Goal: Entertainment & Leisure: Consume media (video, audio)

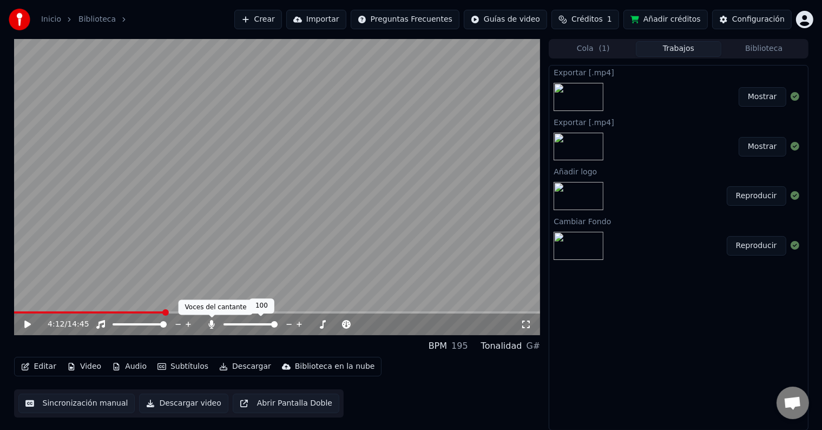
click at [214, 327] on icon at bounding box center [211, 324] width 11 height 9
click at [141, 313] on span at bounding box center [77, 312] width 127 height 2
click at [130, 314] on div "3:34 / 14:45" at bounding box center [277, 324] width 527 height 22
click at [128, 312] on span at bounding box center [71, 312] width 114 height 2
click at [117, 313] on span at bounding box center [66, 312] width 104 height 2
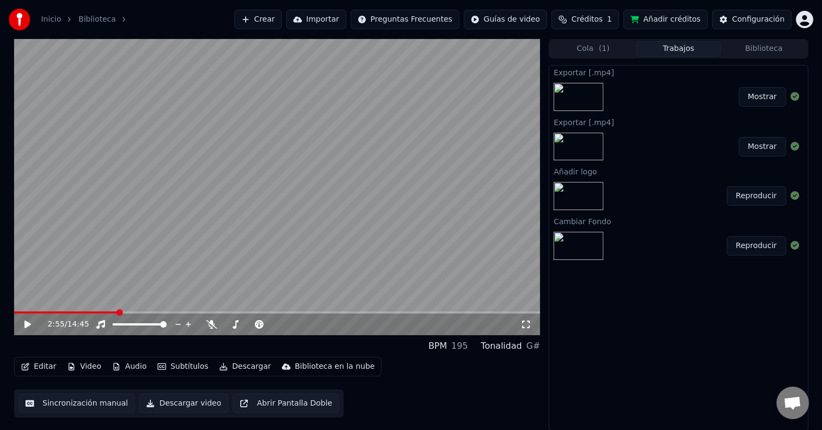
click at [106, 313] on span at bounding box center [66, 312] width 104 height 2
click at [34, 325] on icon at bounding box center [35, 324] width 25 height 9
click at [310, 324] on icon at bounding box center [313, 324] width 10 height 11
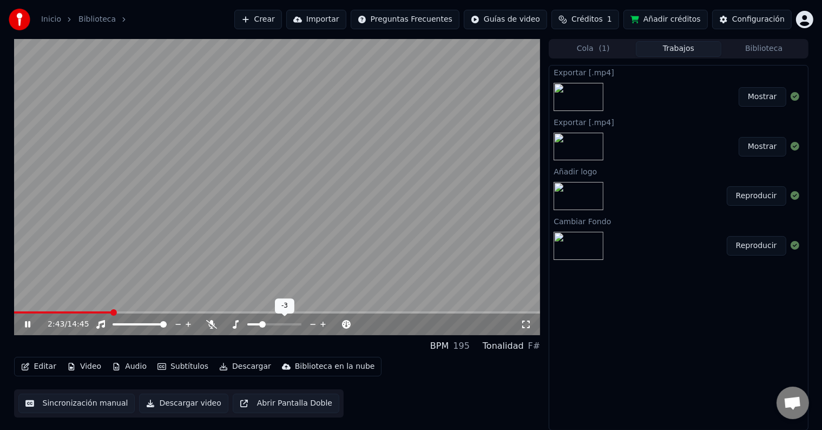
click at [310, 324] on icon at bounding box center [313, 324] width 10 height 11
click at [167, 312] on span at bounding box center [277, 312] width 527 height 2
click at [126, 312] on span at bounding box center [91, 312] width 155 height 2
click at [121, 312] on span at bounding box center [70, 312] width 113 height 2
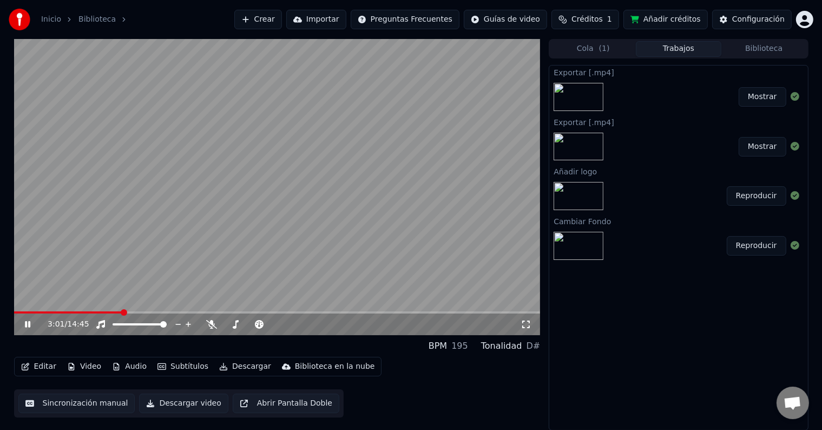
click at [112, 311] on span at bounding box center [68, 312] width 108 height 2
click at [98, 311] on span at bounding box center [63, 312] width 98 height 2
click at [102, 311] on span at bounding box center [104, 312] width 6 height 6
click at [28, 325] on icon at bounding box center [35, 324] width 25 height 9
click at [29, 323] on icon at bounding box center [35, 324] width 25 height 9
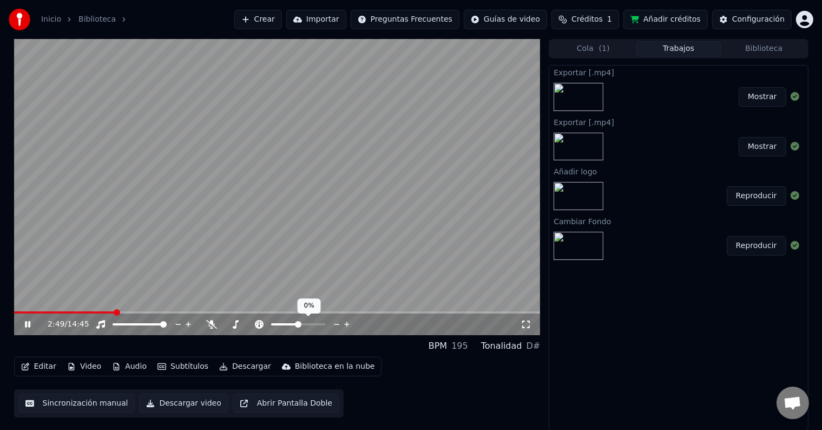
click at [347, 324] on icon at bounding box center [346, 324] width 5 height 5
click at [348, 324] on icon at bounding box center [346, 324] width 5 height 5
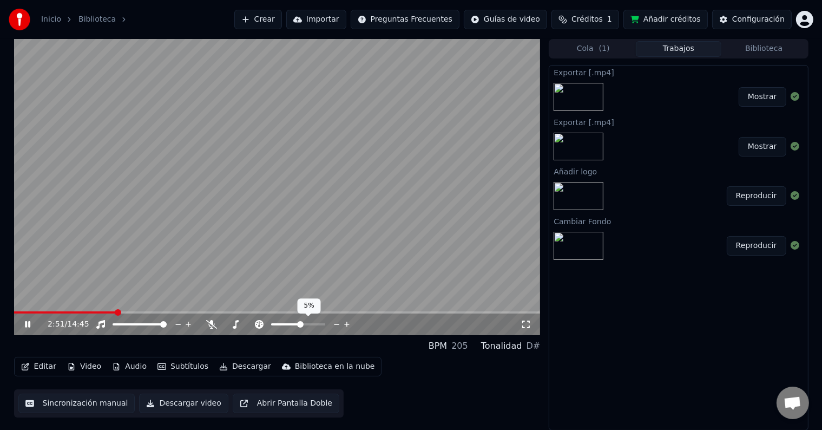
click at [348, 324] on icon at bounding box center [346, 324] width 5 height 5
click at [262, 324] on icon at bounding box center [259, 324] width 9 height 9
click at [28, 323] on icon at bounding box center [27, 324] width 5 height 6
